Goal: Find specific page/section

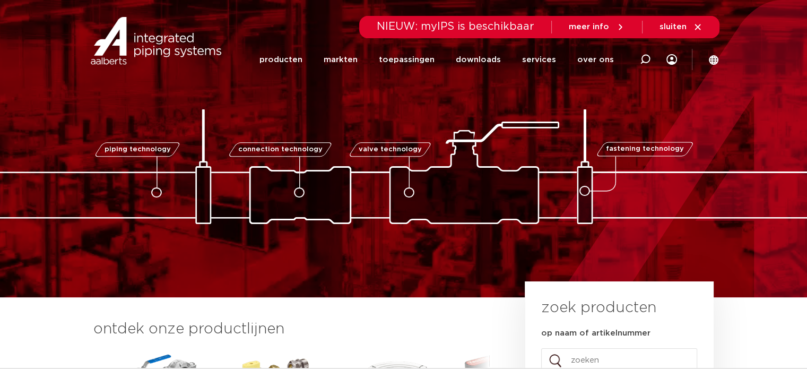
drag, startPoint x: 642, startPoint y: 58, endPoint x: 299, endPoint y: 82, distance: 344.0
click at [642, 58] on icon at bounding box center [645, 59] width 13 height 13
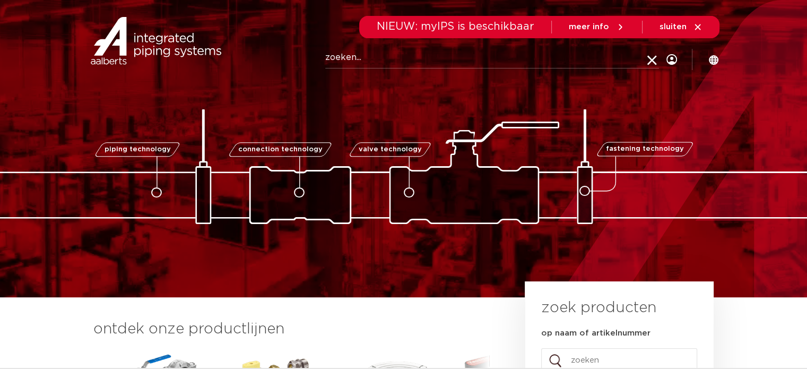
paste input "1160T2910002"
type input "1160T2910002"
click button "Zoeken" at bounding box center [0, 0] width 0 height 0
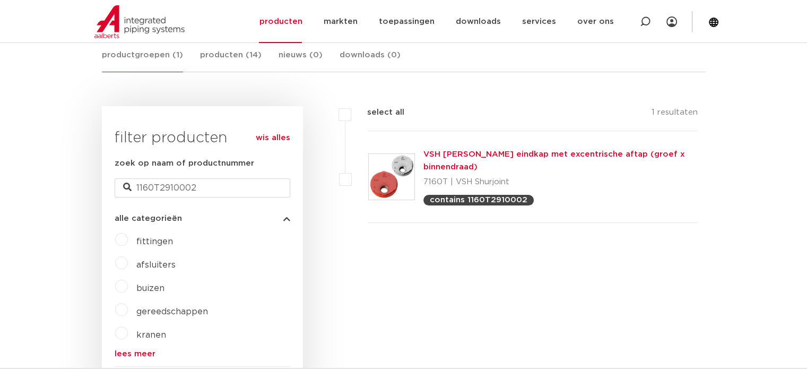
scroll to position [207, 0]
click at [109, 23] on img at bounding box center [139, 21] width 90 height 33
